Goal: Task Accomplishment & Management: Use online tool/utility

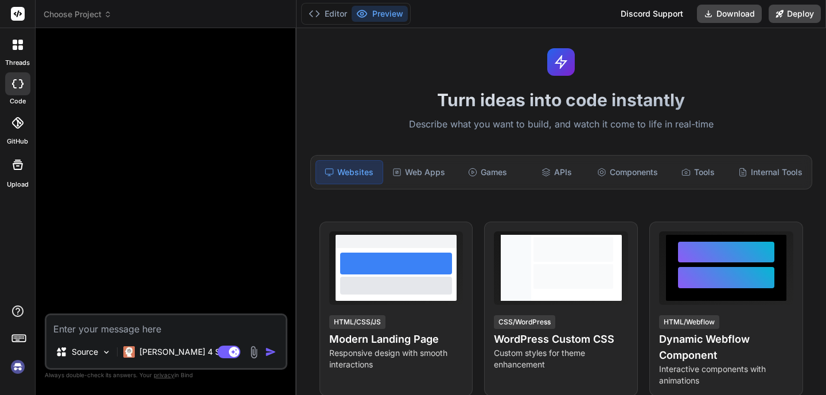
scroll to position [25, 0]
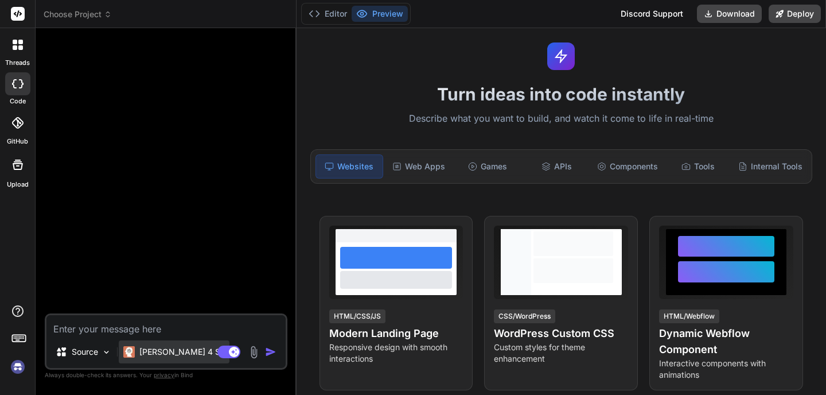
click at [177, 352] on p "[PERSON_NAME] 4 S.." at bounding box center [181, 351] width 85 height 11
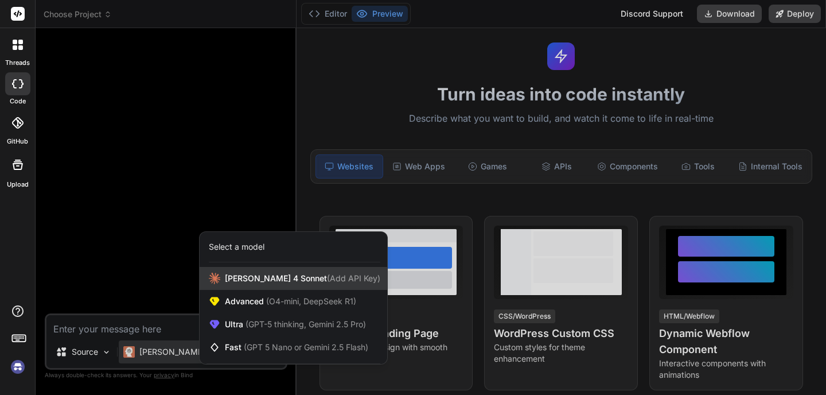
click at [266, 271] on div "[PERSON_NAME] 4 Sonnet (Add API Key)" at bounding box center [294, 278] width 188 height 23
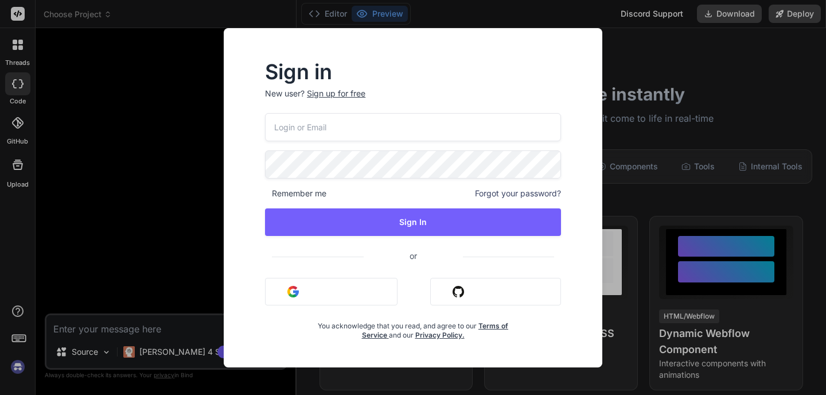
click at [191, 176] on div "Sign in New user? Sign up for free Remember me Forgot your password? Sign In or…" at bounding box center [413, 197] width 826 height 395
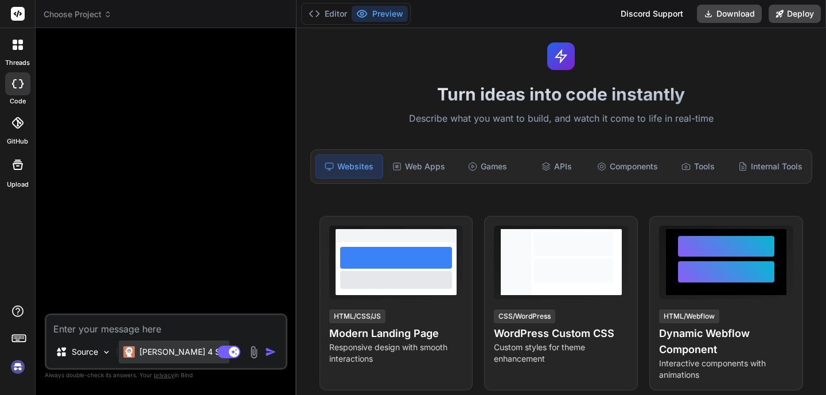
click at [161, 353] on p "[PERSON_NAME] 4 S.." at bounding box center [181, 351] width 85 height 11
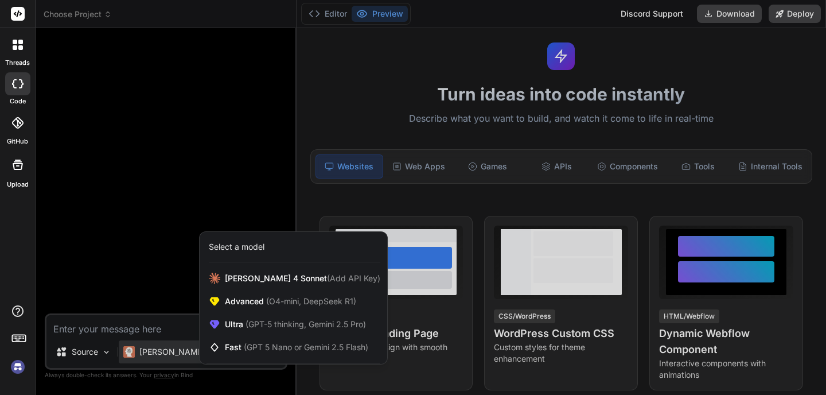
click at [641, 155] on div at bounding box center [413, 197] width 826 height 395
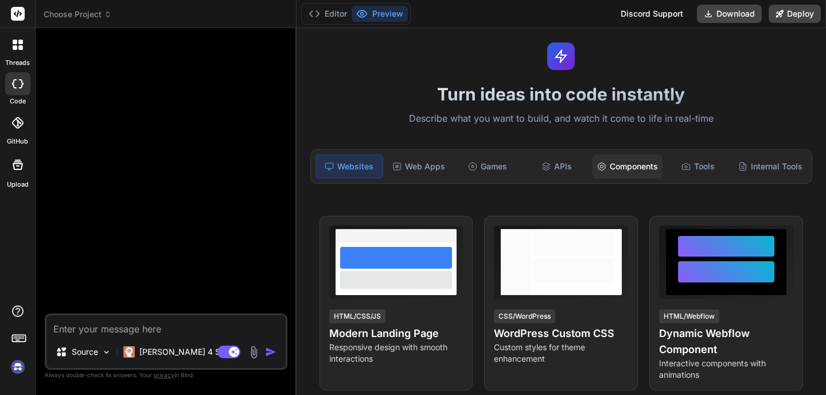
click at [642, 162] on div "Components" at bounding box center [628, 166] width 70 height 24
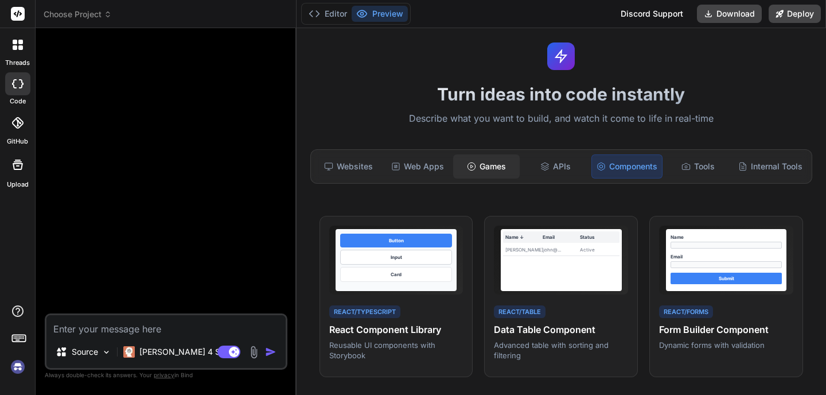
click at [481, 166] on div "Games" at bounding box center [486, 166] width 67 height 24
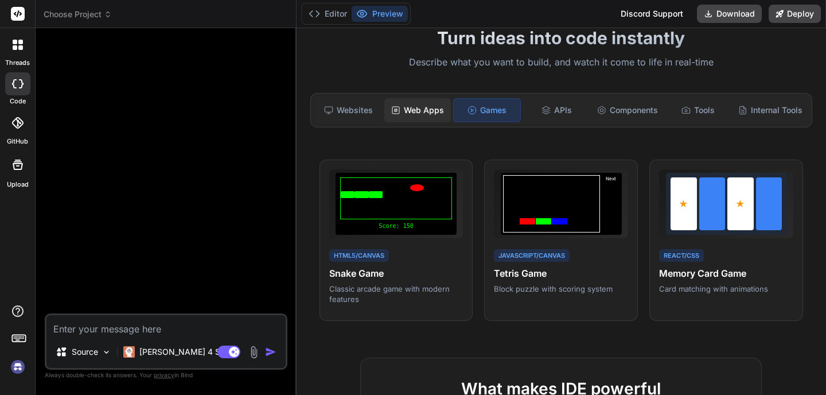
scroll to position [80, 0]
click at [432, 118] on div "Web Apps" at bounding box center [417, 111] width 67 height 24
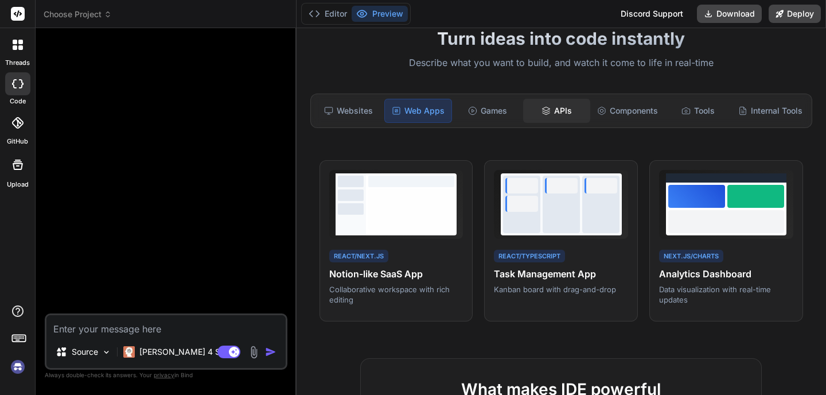
click at [525, 120] on div "APIs" at bounding box center [556, 111] width 67 height 24
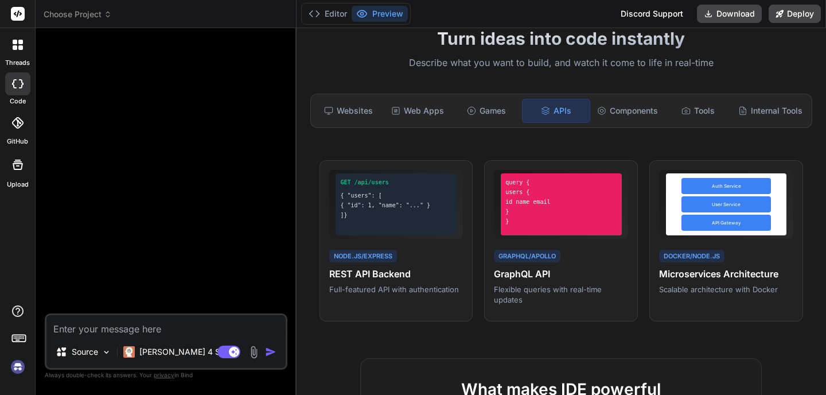
click at [20, 359] on img at bounding box center [18, 367] width 20 height 20
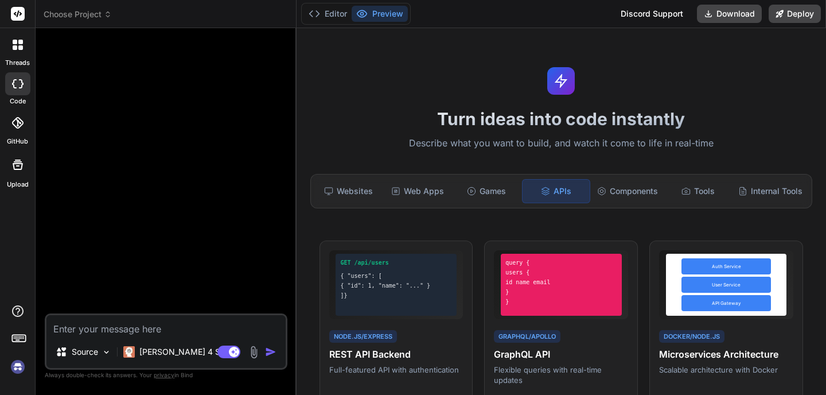
click at [89, 14] on span "Choose Project" at bounding box center [78, 14] width 68 height 11
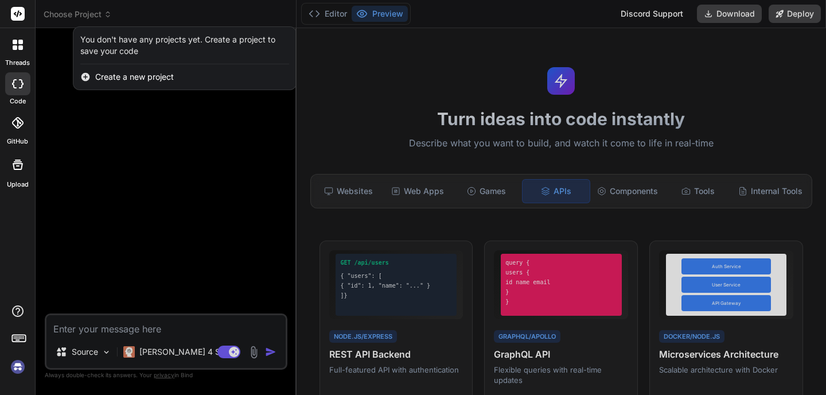
click at [99, 355] on div at bounding box center [413, 197] width 826 height 395
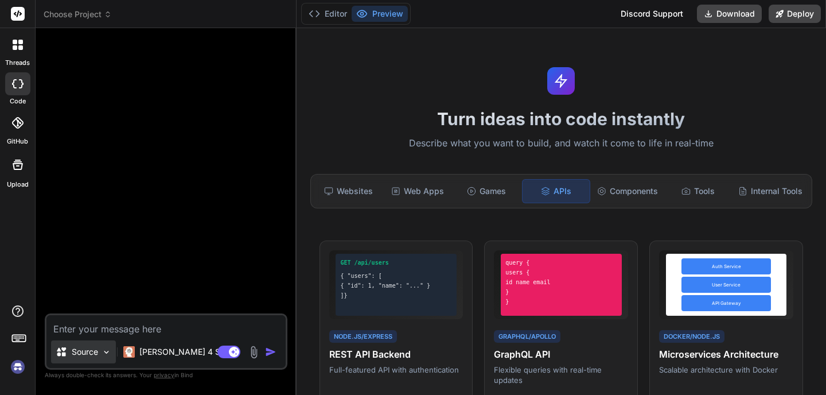
click at [96, 353] on p "Source" at bounding box center [85, 351] width 26 height 11
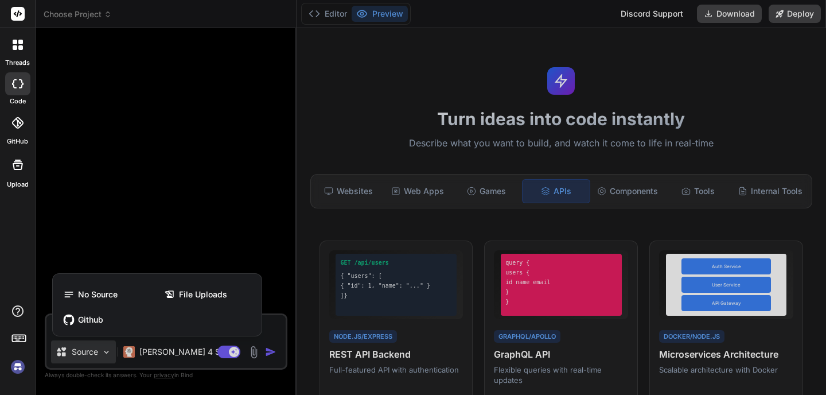
click at [144, 356] on div at bounding box center [413, 197] width 826 height 395
type textarea "x"
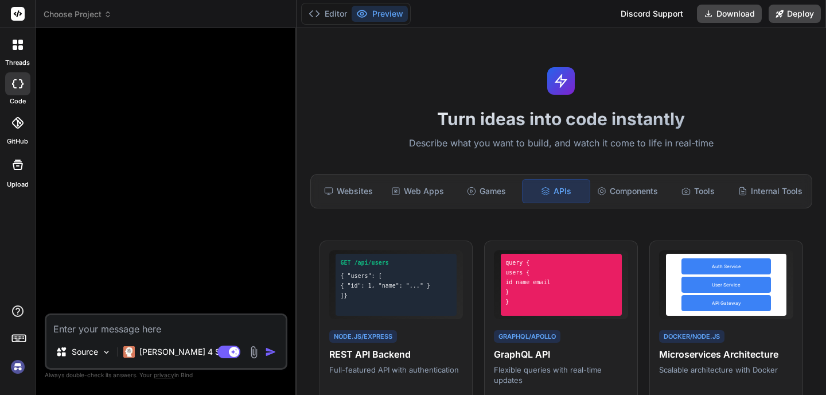
click at [17, 333] on icon at bounding box center [19, 337] width 16 height 16
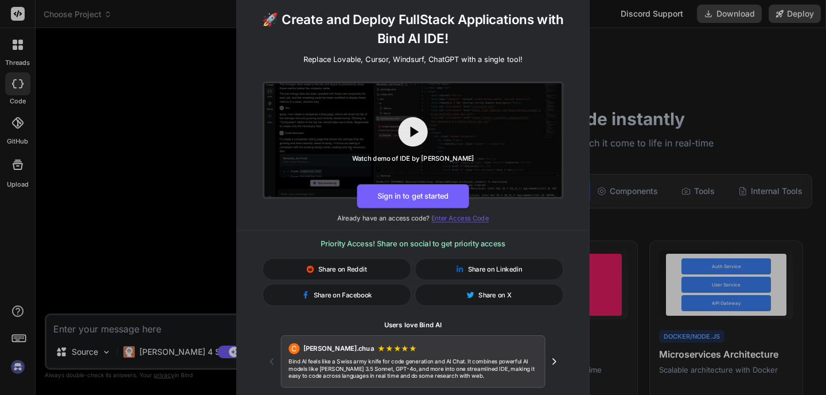
click at [482, 220] on span "Enter Access Code" at bounding box center [459, 217] width 57 height 8
